Goal: Complete application form

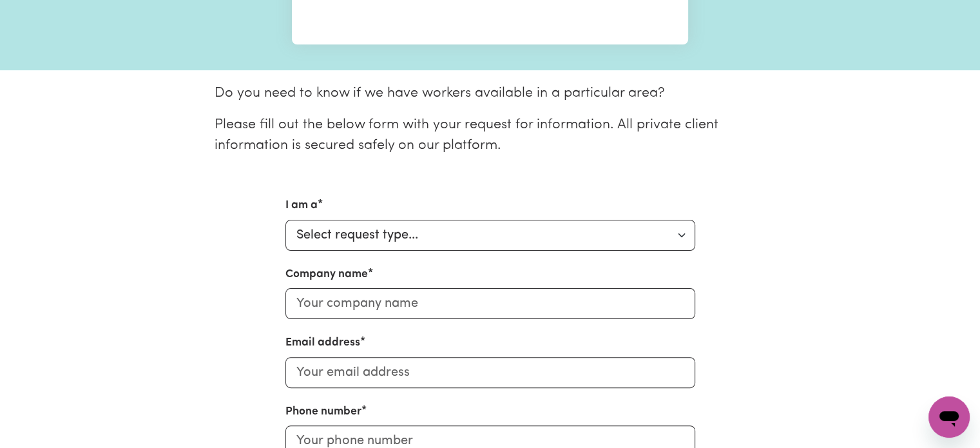
select select "Individual"
click at [285, 220] on select "Select request type... Individual looking for care and support for myself and m…" at bounding box center [490, 235] width 410 height 31
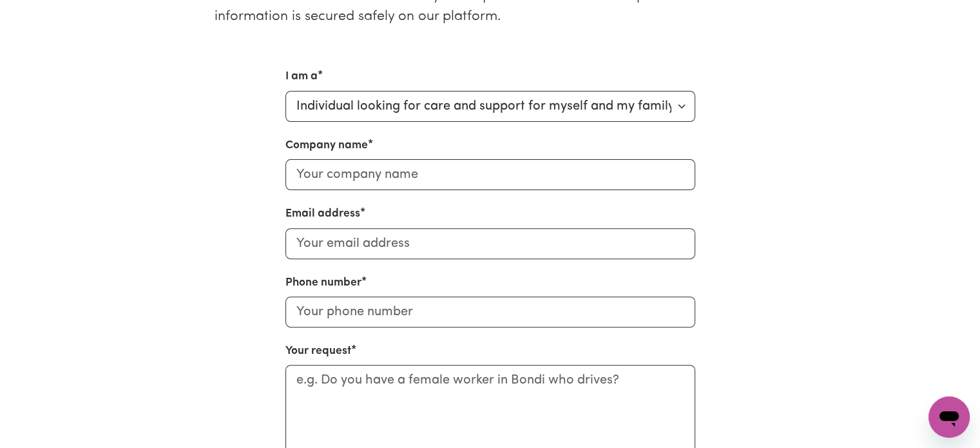
scroll to position [322, 0]
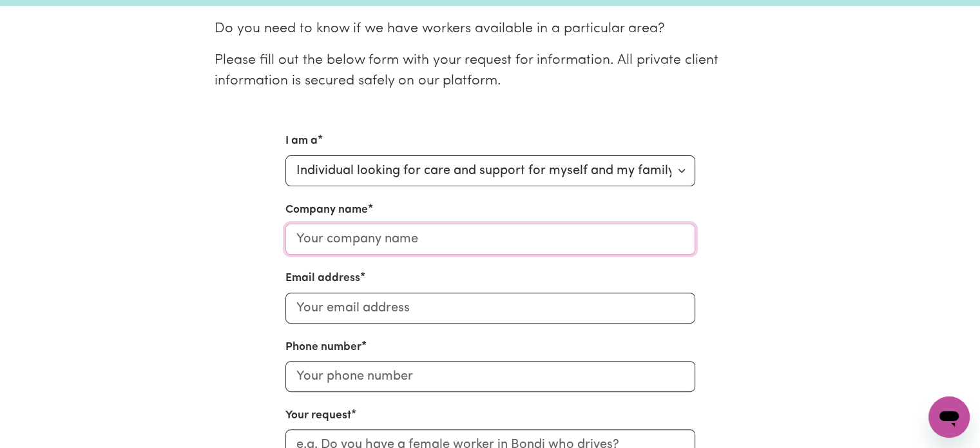
click at [435, 247] on input "Company name" at bounding box center [490, 238] width 410 height 31
type input "[PERSON_NAME]"
click at [354, 310] on input "Email address" at bounding box center [490, 307] width 410 height 31
type input "[EMAIL_ADDRESS][DOMAIN_NAME]"
type input "0400072480"
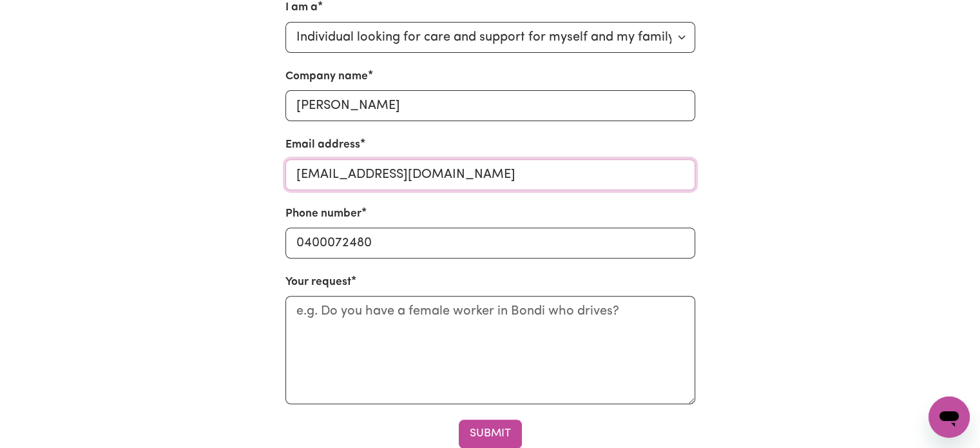
scroll to position [451, 0]
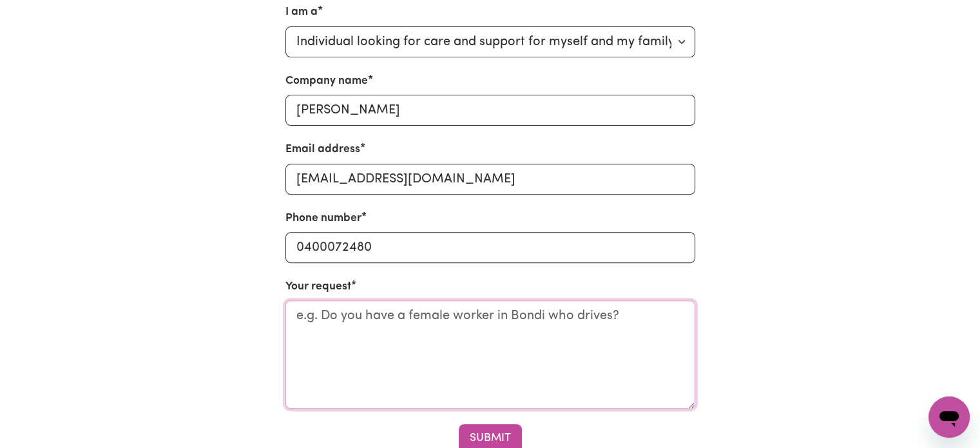
click at [341, 319] on textarea "Your request" at bounding box center [490, 354] width 410 height 108
type textarea "I"
click at [515, 318] on textarea "I am an Independent support worker" at bounding box center [490, 354] width 410 height 108
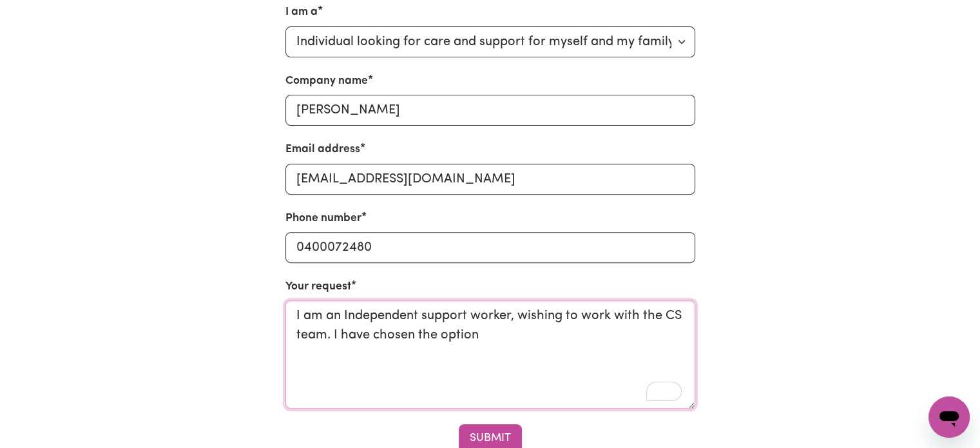
click at [488, 336] on textarea "I am an Independent support worker, wishing to work with the CS team. I have ch…" at bounding box center [490, 354] width 410 height 108
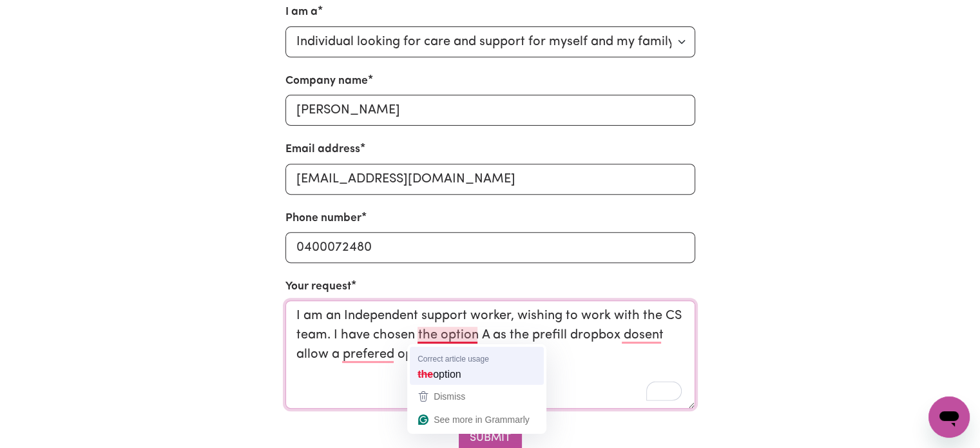
type textarea "I am an Independent support worker, wishing to work with the CS team. I have ch…"
